Goal: Find contact information: Find contact information

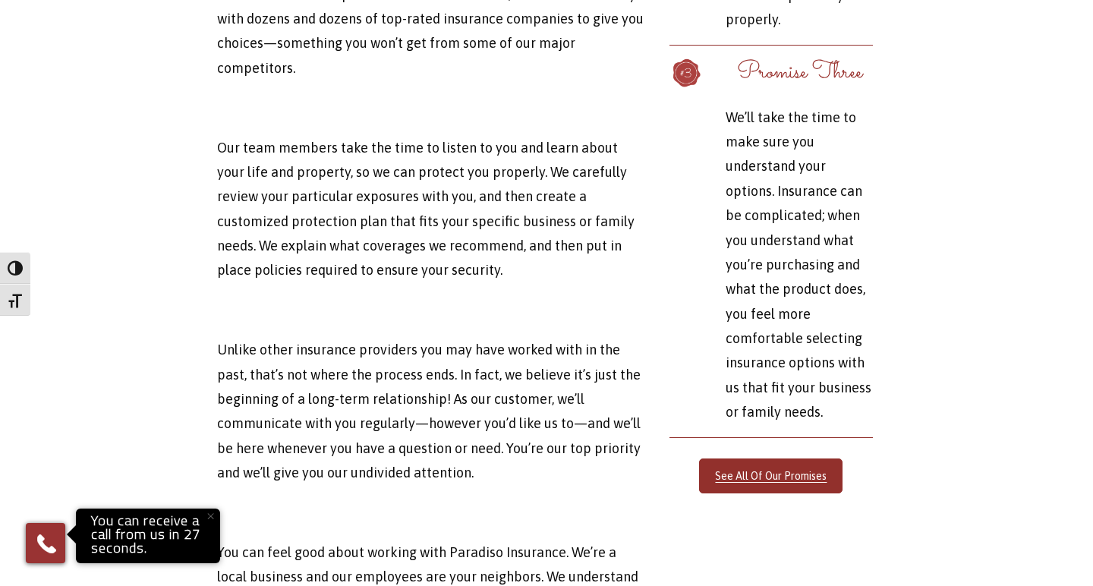
scroll to position [4520, 2]
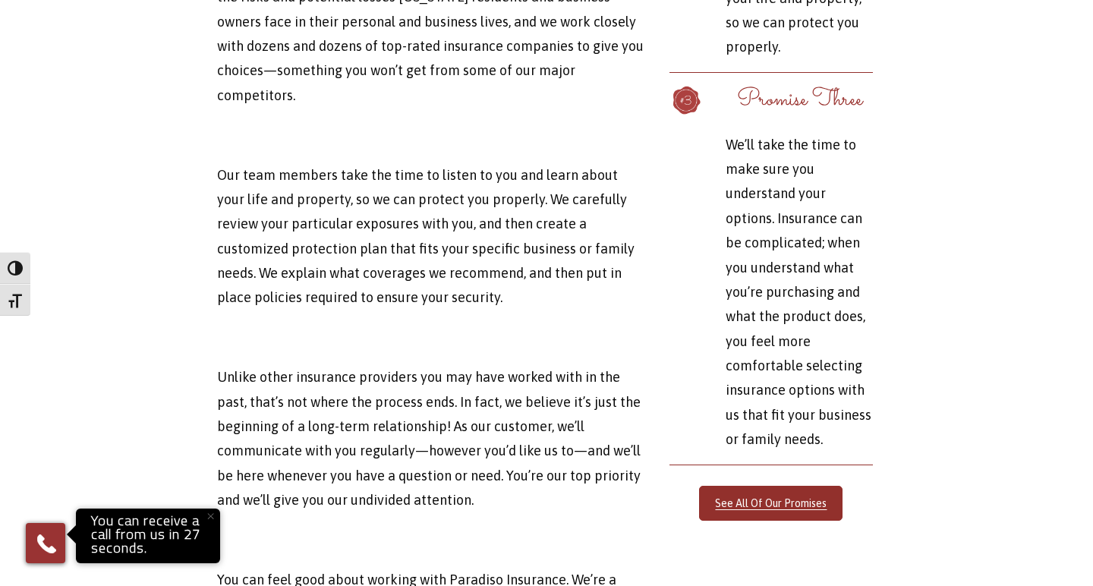
click at [898, 288] on div "Connecticut-based Paradiso Financial & Insurance Services knows that at the hea…" at bounding box center [545, 151] width 1116 height 1626
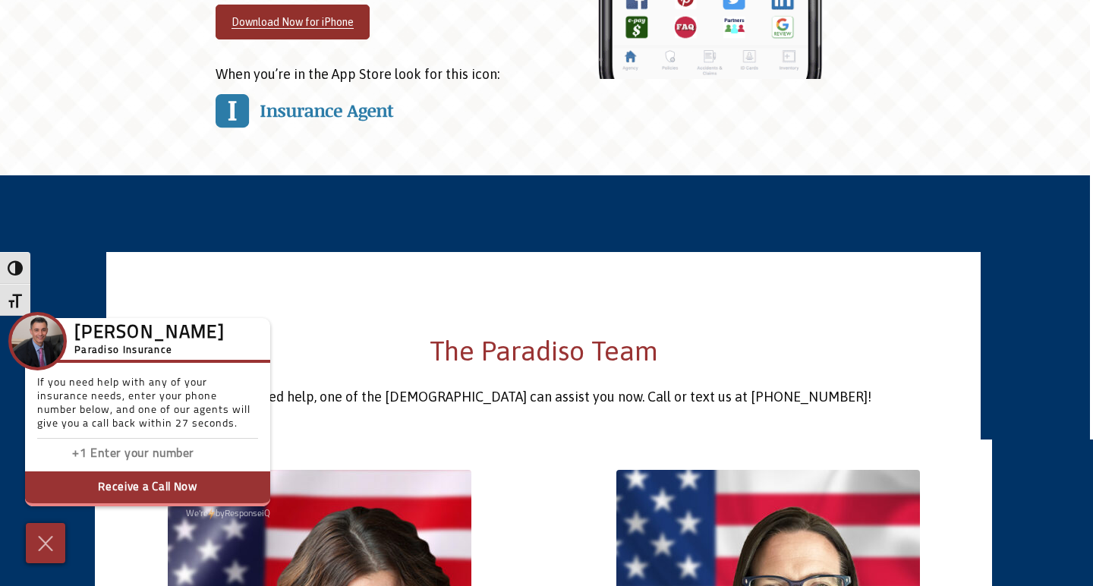
scroll to position [2469, 3]
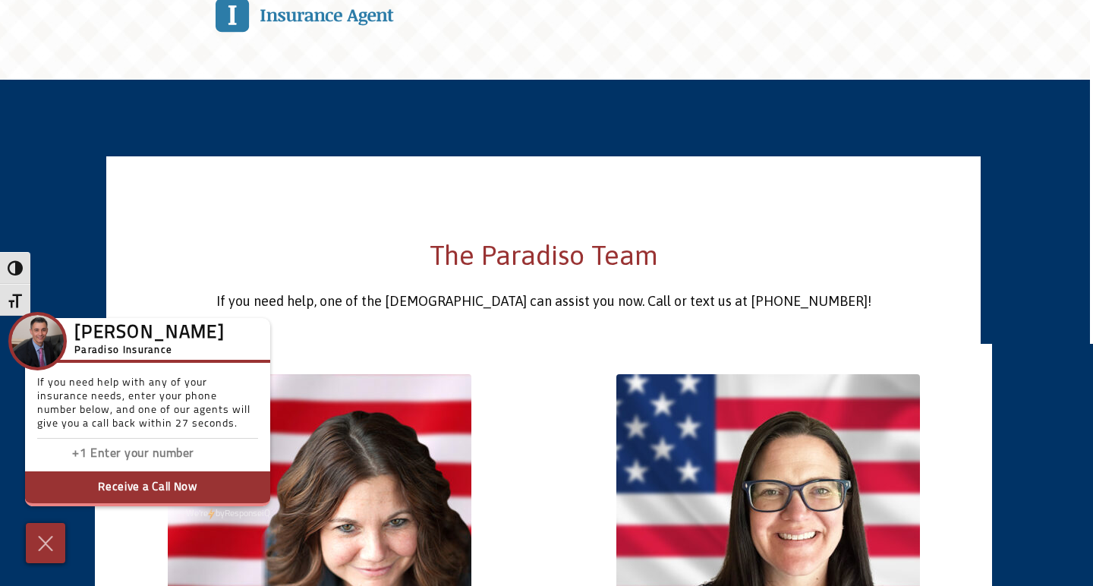
click at [553, 236] on h2 "The Paradiso Team" at bounding box center [544, 255] width 852 height 38
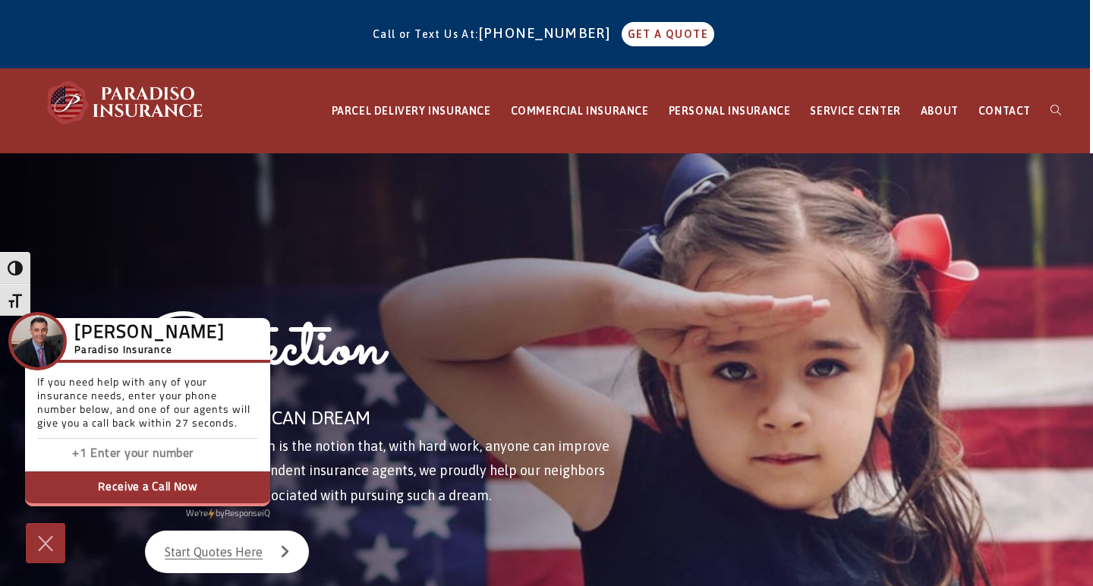
scroll to position [0, 3]
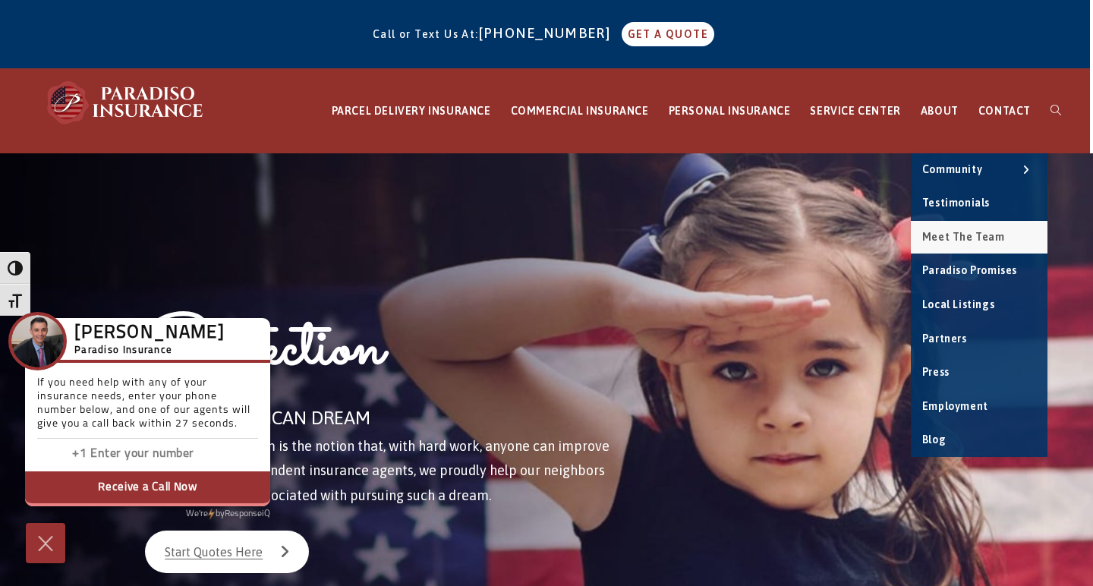
click at [941, 241] on span "Meet the Team" at bounding box center [963, 237] width 83 height 12
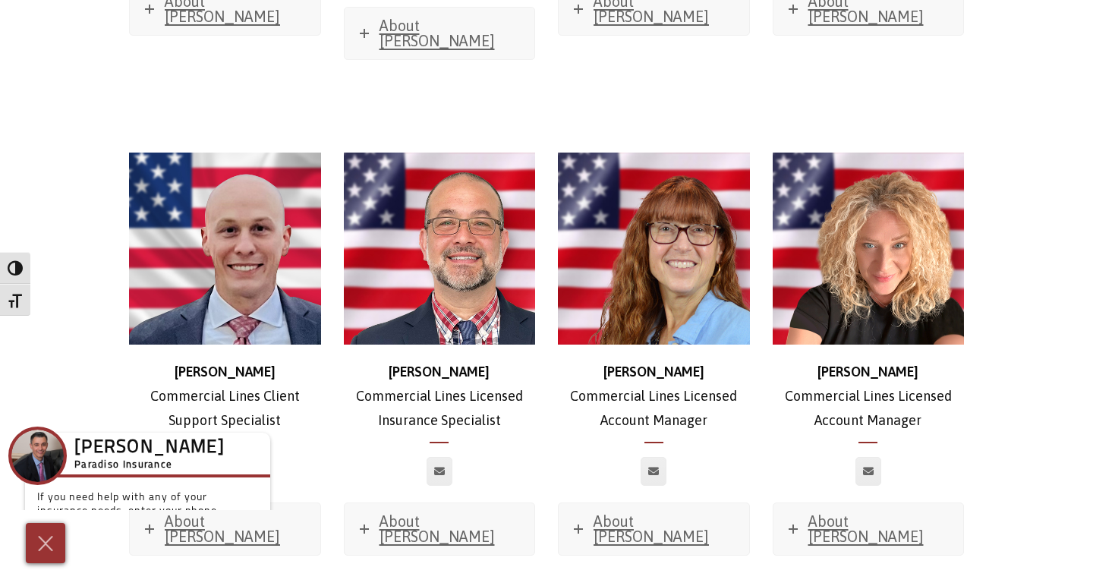
scroll to position [1730, 0]
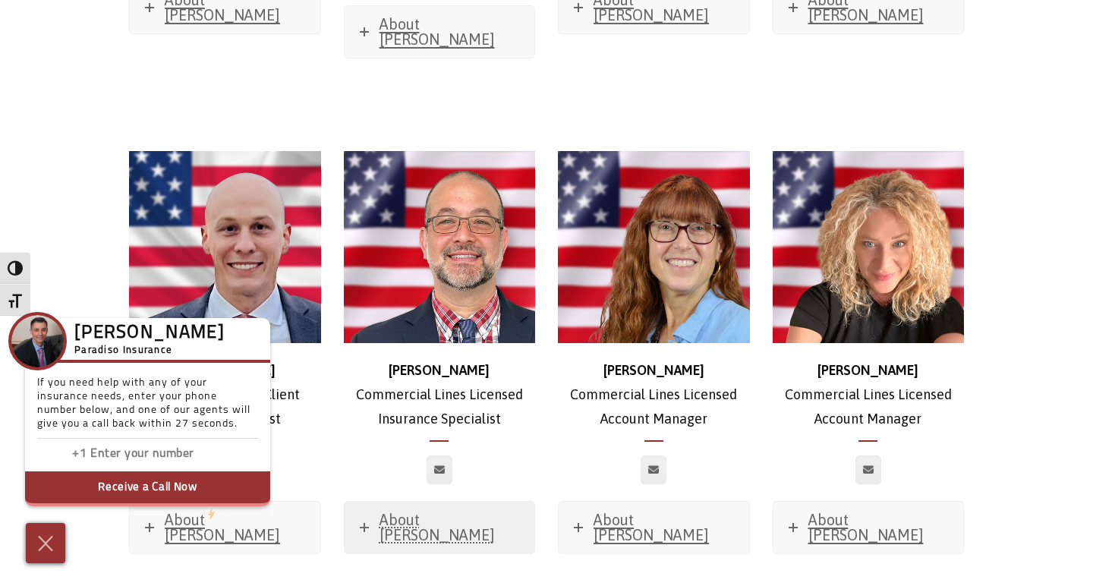
click at [429, 511] on span "About [PERSON_NAME]" at bounding box center [437, 527] width 115 height 33
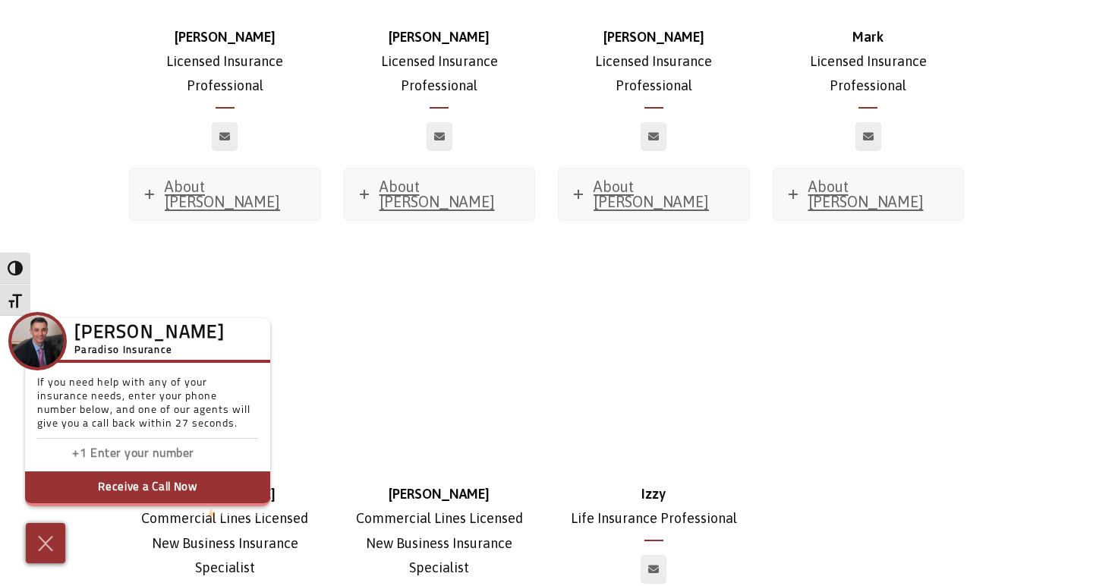
scroll to position [7373, 0]
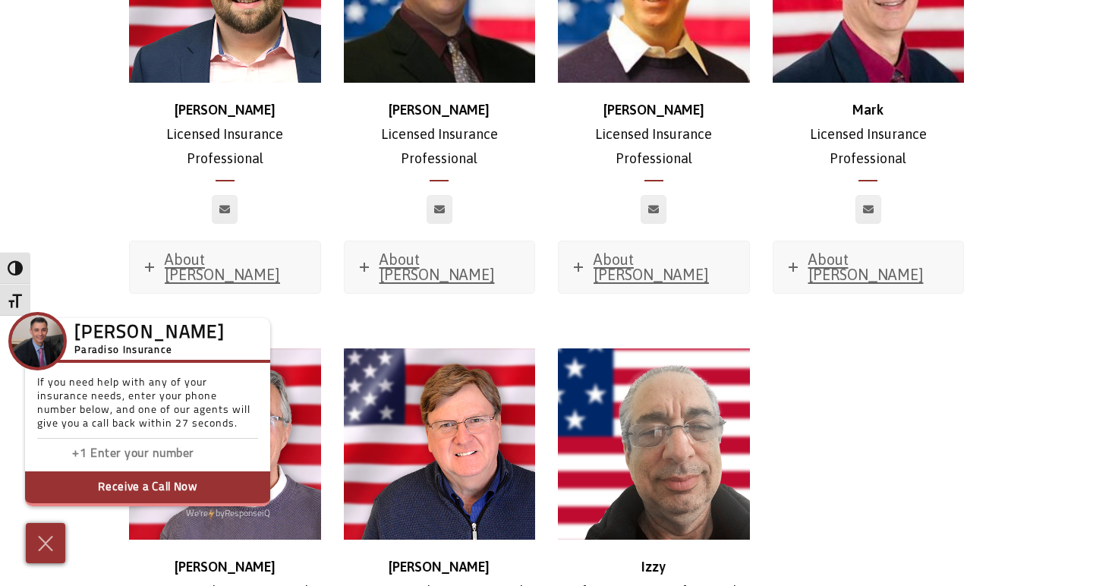
scroll to position [7250, 0]
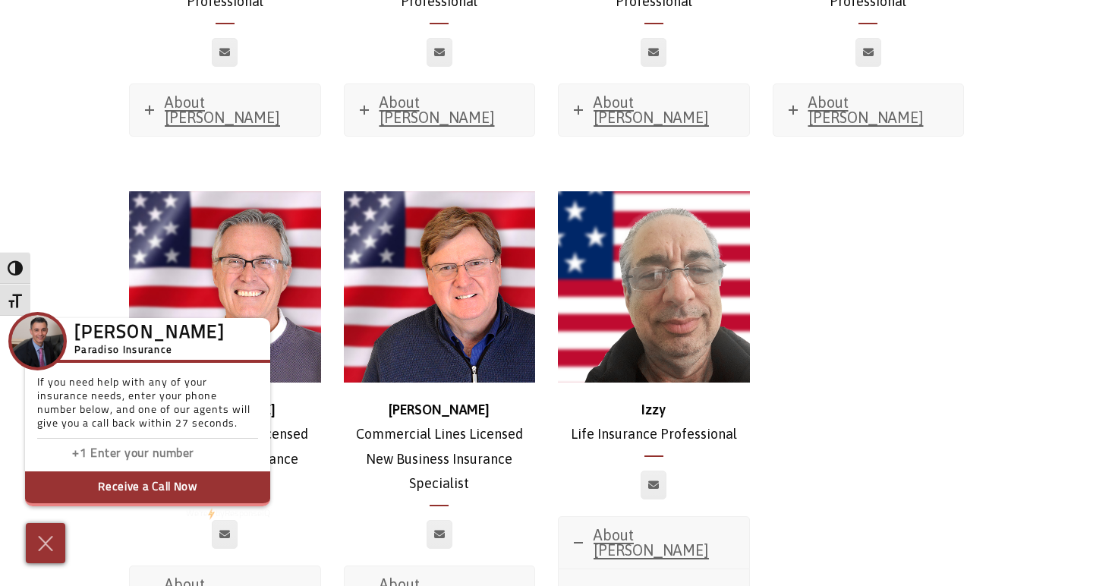
scroll to position [7455, 0]
